Goal: Transaction & Acquisition: Book appointment/travel/reservation

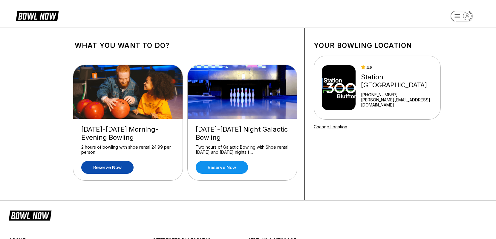
click at [111, 169] on link "Reserve now" at bounding box center [107, 167] width 52 height 13
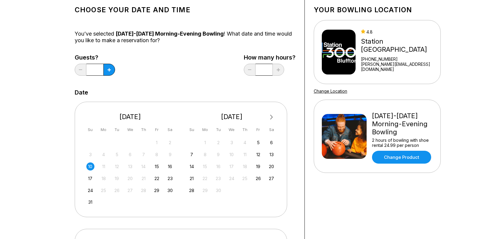
scroll to position [36, 0]
click at [89, 165] on div "10" at bounding box center [90, 166] width 8 height 8
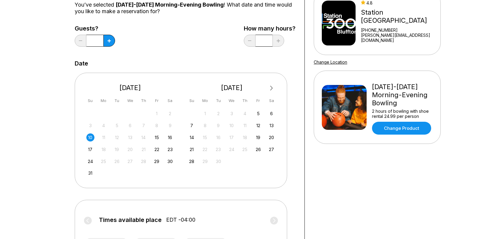
scroll to position [56, 0]
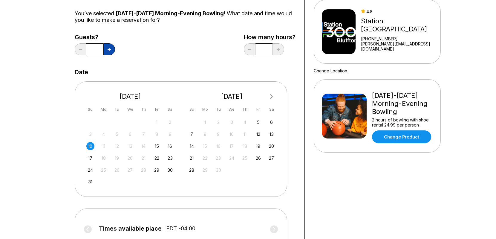
click at [109, 51] on button at bounding box center [109, 49] width 12 height 12
type input "*"
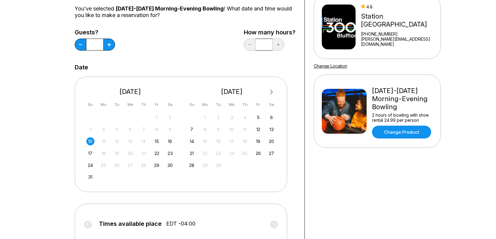
scroll to position [59, 0]
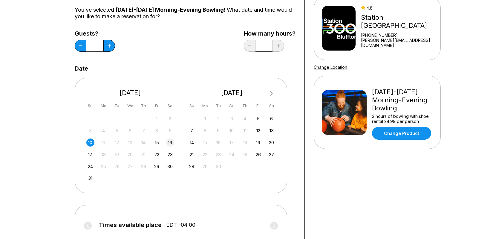
click at [170, 144] on div "16" at bounding box center [170, 142] width 8 height 8
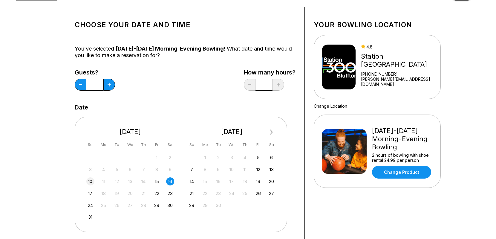
scroll to position [25, 0]
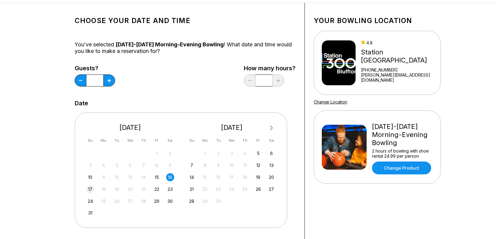
click at [92, 189] on div "17" at bounding box center [90, 189] width 8 height 8
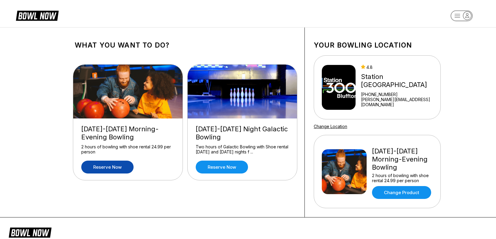
scroll to position [0, 0]
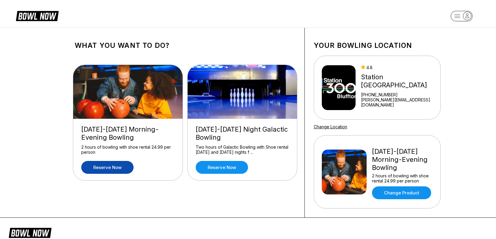
click at [32, 14] on icon at bounding box center [37, 15] width 43 height 11
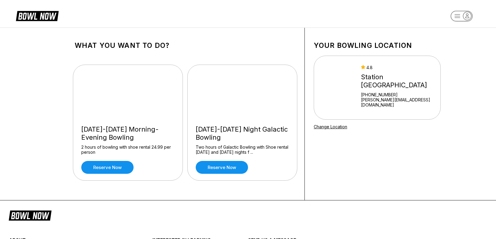
scroll to position [3, 0]
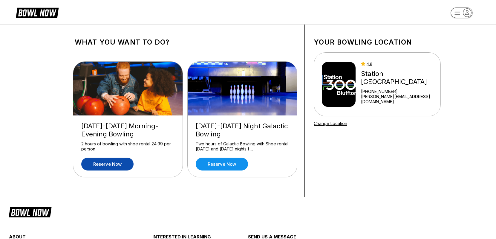
click at [108, 167] on link "Reserve now" at bounding box center [107, 163] width 52 height 13
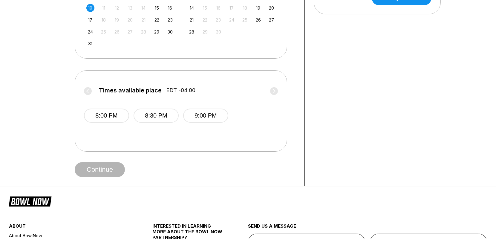
scroll to position [197, 0]
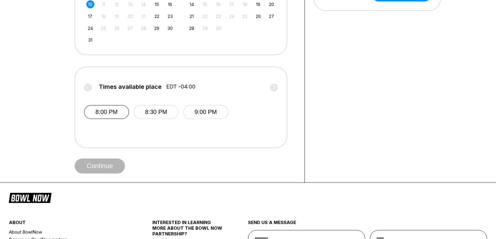
click at [106, 112] on button "8:00 PM" at bounding box center [106, 112] width 45 height 14
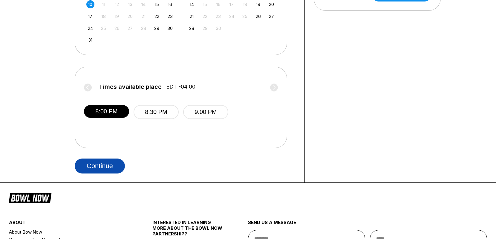
click at [99, 169] on button "Continue" at bounding box center [100, 165] width 50 height 15
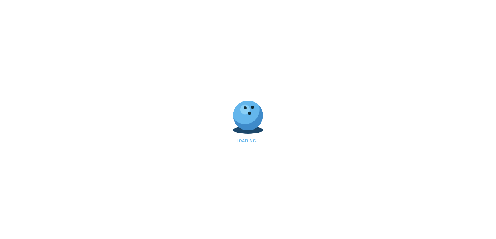
select select "**"
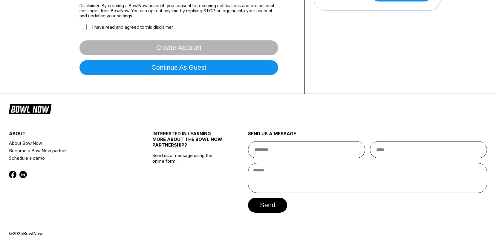
scroll to position [0, 0]
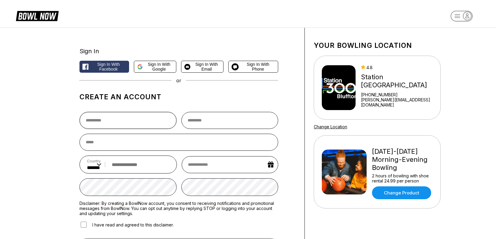
click at [119, 123] on input "text" at bounding box center [127, 120] width 97 height 17
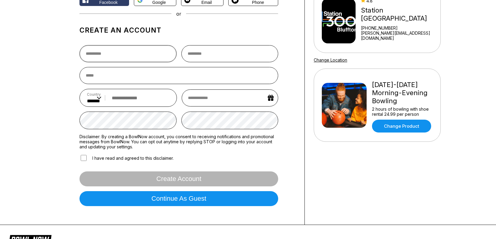
scroll to position [88, 0]
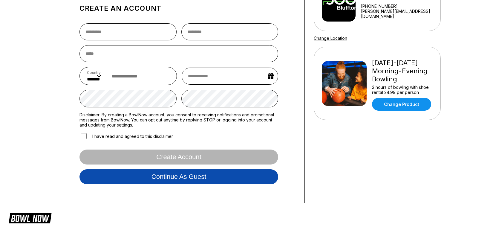
click at [145, 177] on button "Continue as guest" at bounding box center [178, 176] width 199 height 15
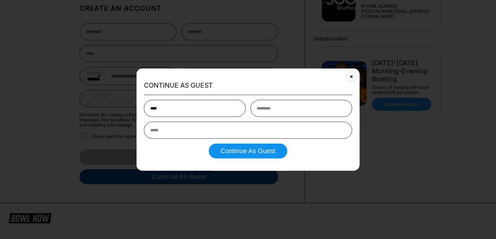
type input "****"
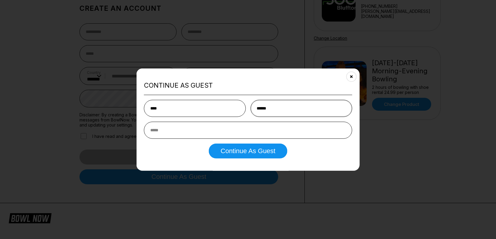
type input "******"
click at [169, 133] on input "email" at bounding box center [248, 130] width 208 height 17
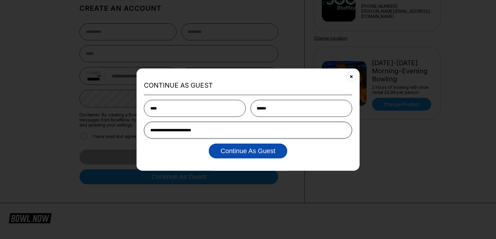
type input "**********"
click at [236, 150] on button "Continue as Guest" at bounding box center [247, 150] width 79 height 15
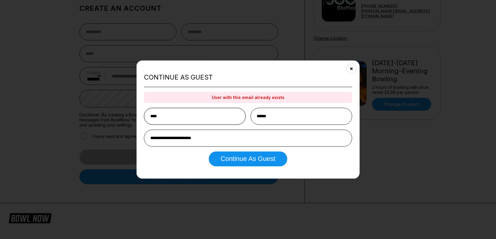
click at [196, 119] on input "****" at bounding box center [195, 115] width 102 height 17
drag, startPoint x: 193, startPoint y: 118, endPoint x: 148, endPoint y: 116, distance: 45.4
click at [148, 116] on input "****" at bounding box center [195, 115] width 102 height 17
type input "******"
click at [227, 158] on button "Continue as Guest" at bounding box center [247, 158] width 79 height 15
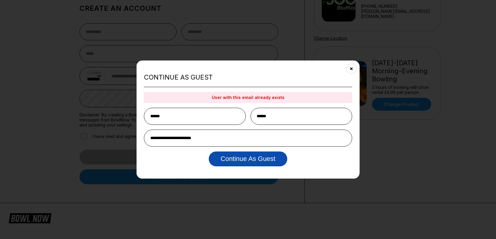
click at [262, 164] on button "Continue as Guest" at bounding box center [247, 158] width 79 height 15
click at [351, 65] on button "Close" at bounding box center [351, 68] width 15 height 15
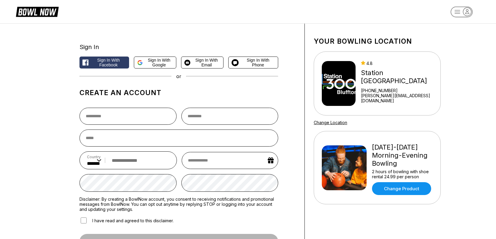
scroll to position [6, 0]
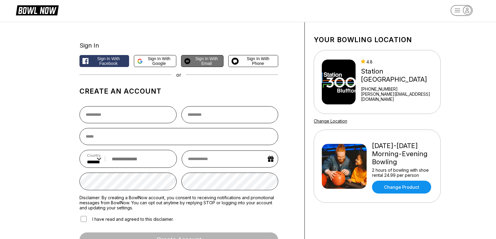
click at [198, 59] on span "Sign in with Email" at bounding box center [206, 61] width 27 height 10
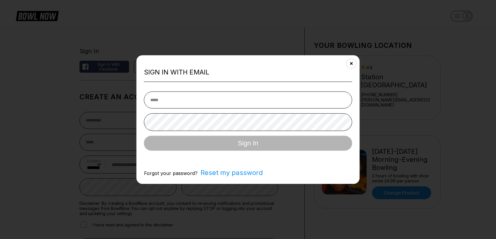
click at [181, 98] on input "email" at bounding box center [248, 99] width 208 height 17
type input "**********"
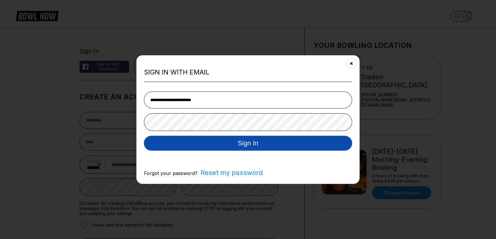
click at [204, 150] on button "Sign In" at bounding box center [248, 143] width 208 height 15
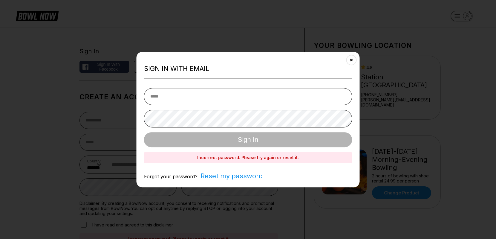
click at [232, 136] on div "Sign In" at bounding box center [248, 139] width 208 height 15
click at [186, 97] on input "email" at bounding box center [248, 96] width 208 height 17
type input "**********"
click at [232, 176] on span "Reset my password" at bounding box center [229, 176] width 65 height 8
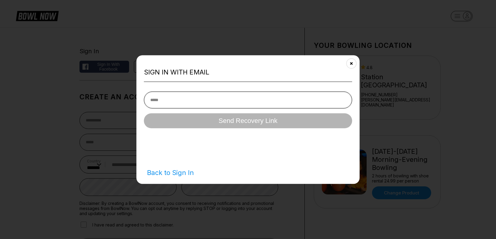
click at [187, 98] on input "email" at bounding box center [248, 99] width 208 height 17
type input "**********"
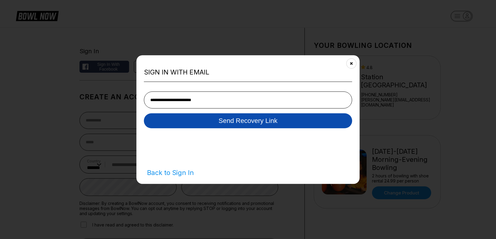
click at [211, 124] on button "Send Recovery Link" at bounding box center [248, 120] width 208 height 15
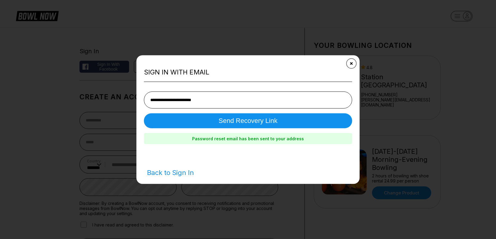
click at [353, 63] on button "Close" at bounding box center [351, 63] width 15 height 15
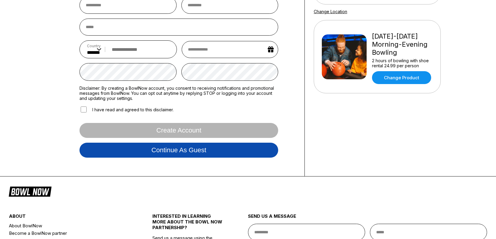
click at [173, 151] on button "Continue as guest" at bounding box center [178, 149] width 199 height 15
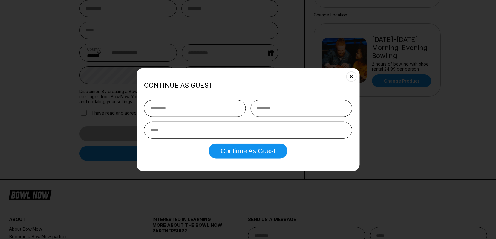
click at [180, 108] on input "text" at bounding box center [195, 108] width 102 height 17
type input "****"
click at [264, 112] on input "text" at bounding box center [301, 108] width 102 height 17
type input "******"
click at [215, 135] on input "email" at bounding box center [248, 130] width 208 height 17
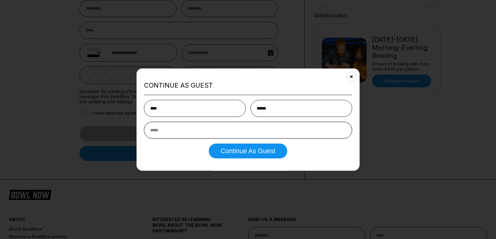
type input "*"
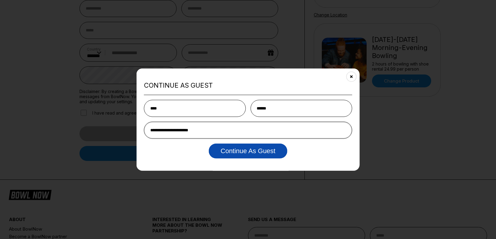
type input "**********"
click at [258, 154] on button "Continue as Guest" at bounding box center [247, 150] width 79 height 15
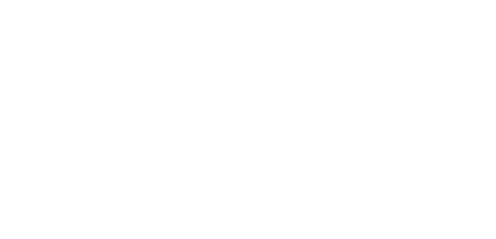
scroll to position [0, 0]
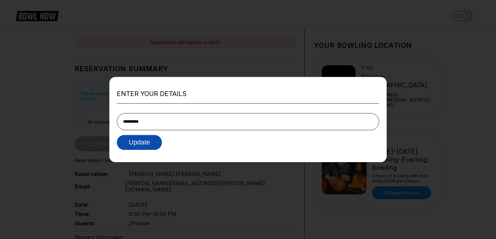
type input "**********"
click at [146, 143] on button "Update" at bounding box center [139, 142] width 45 height 15
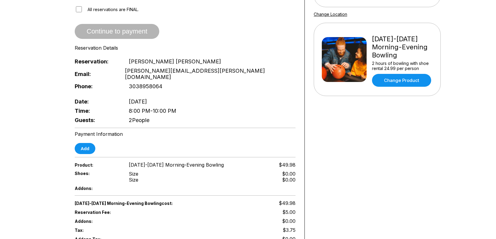
scroll to position [64, 0]
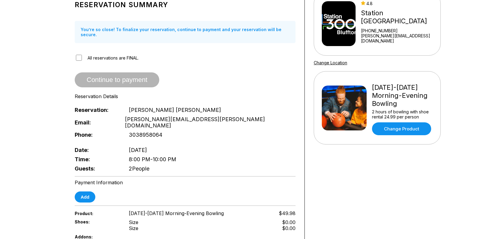
click at [110, 165] on span "Guests:" at bounding box center [97, 168] width 44 height 6
click at [143, 165] on span "2 People" at bounding box center [139, 168] width 21 height 6
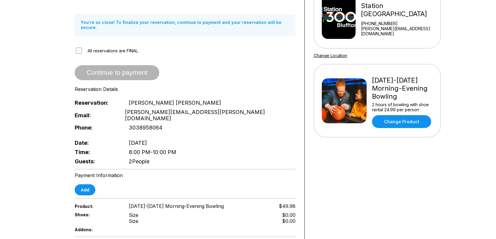
scroll to position [0, 0]
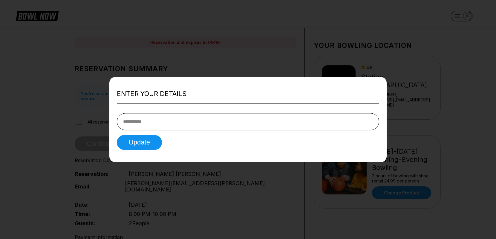
click at [264, 44] on div at bounding box center [248, 119] width 496 height 239
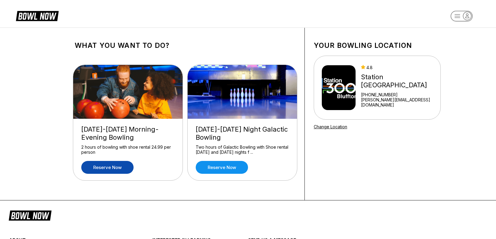
click at [108, 163] on link "Reserve now" at bounding box center [107, 167] width 52 height 13
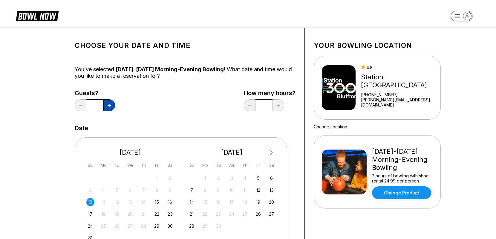
click at [110, 106] on icon at bounding box center [108, 105] width 3 height 3
type input "*"
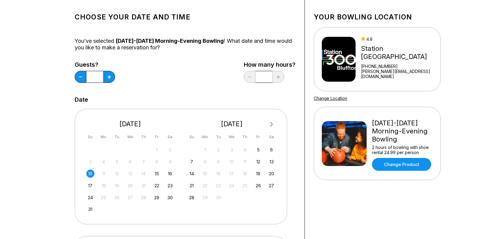
scroll to position [32, 0]
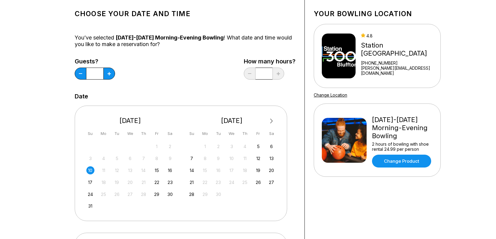
click at [89, 171] on div "10" at bounding box center [90, 170] width 8 height 8
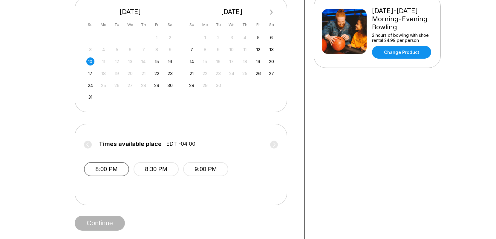
scroll to position [143, 0]
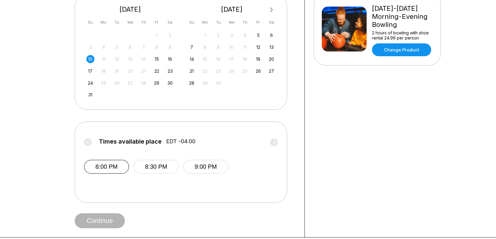
click at [95, 167] on button "8:00 PM" at bounding box center [106, 166] width 45 height 14
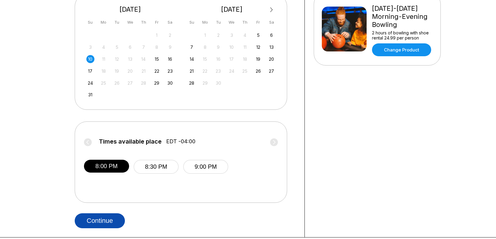
click at [92, 221] on button "Continue" at bounding box center [100, 220] width 50 height 15
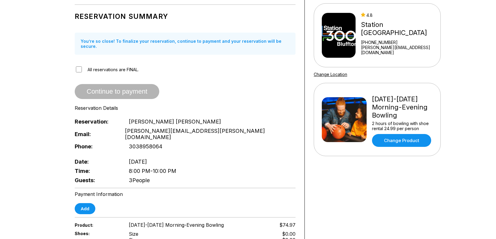
scroll to position [53, 0]
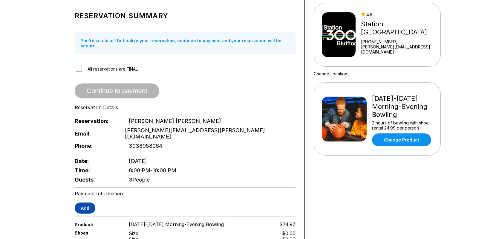
click at [85, 202] on button "Add" at bounding box center [85, 207] width 21 height 11
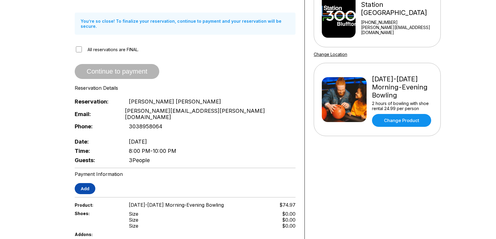
scroll to position [72, 0]
click at [84, 183] on button "Add" at bounding box center [85, 188] width 21 height 11
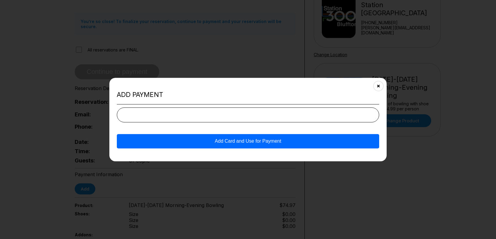
click at [214, 140] on button "Add Card and Use for Payment" at bounding box center [248, 141] width 262 height 14
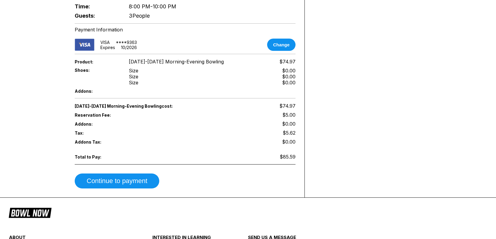
scroll to position [224, 0]
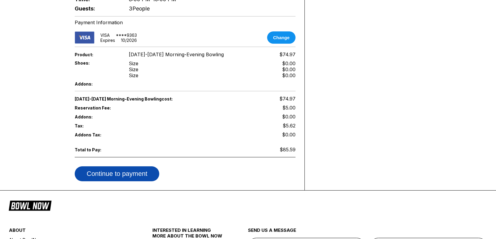
click at [128, 166] on button "Continue to payment" at bounding box center [117, 173] width 84 height 15
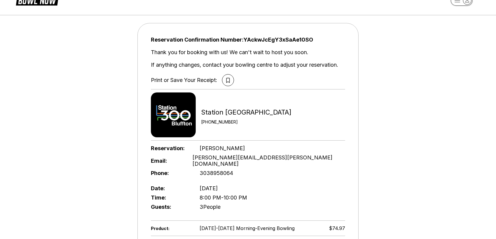
scroll to position [24, 0]
